Goal: Download file/media

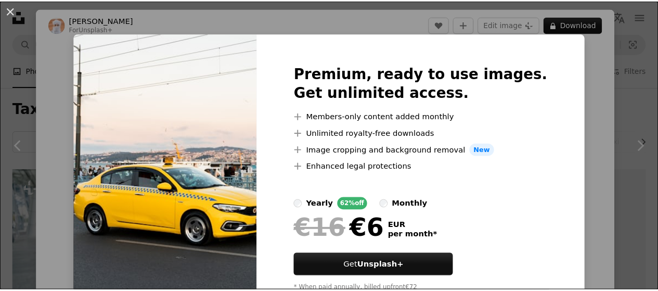
scroll to position [1254, 0]
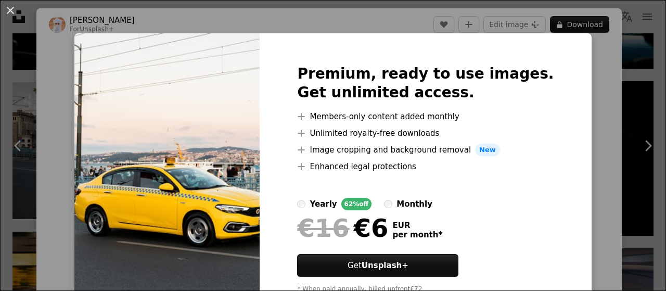
click at [583, 157] on div "An X shape Premium, ready to use images. Get unlimited access. A plus sign Memb…" at bounding box center [333, 145] width 666 height 291
